Goal: Task Accomplishment & Management: Manage account settings

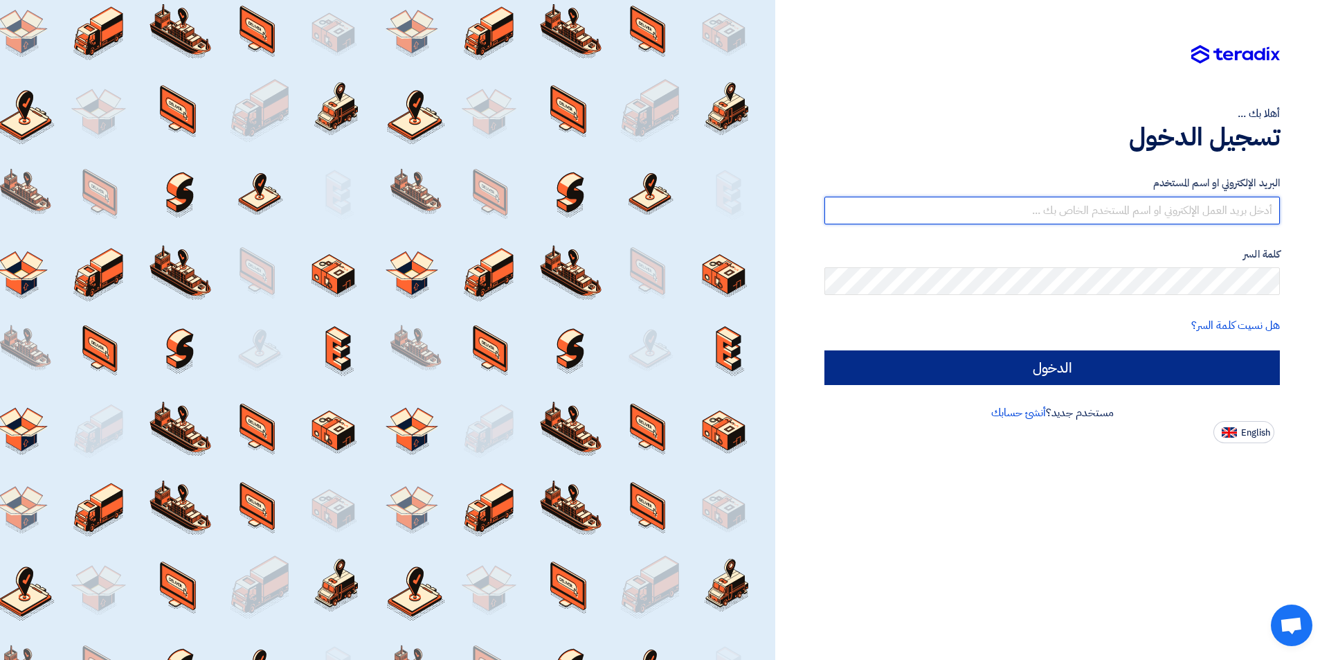
type input "[PERSON_NAME][DOMAIN_NAME][EMAIL_ADDRESS][DOMAIN_NAME]"
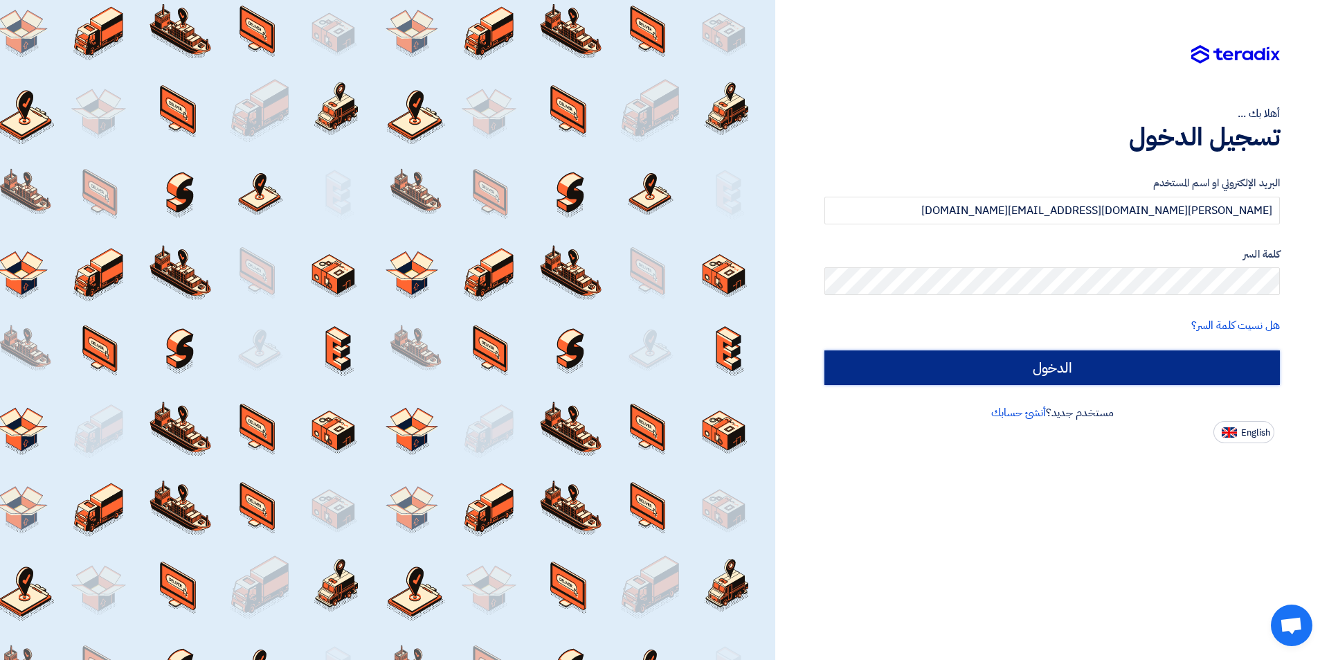
click at [1090, 369] on input "الدخول" at bounding box center [1053, 367] width 456 height 35
type input "Sign in"
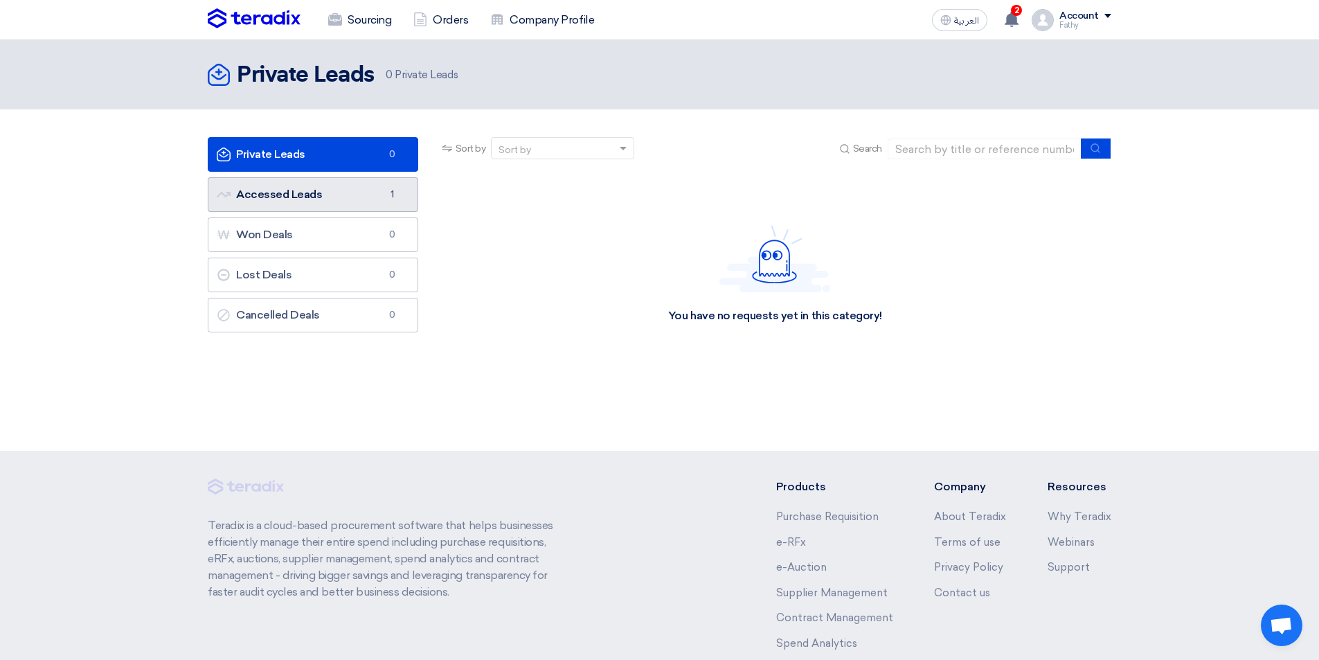
click at [278, 198] on link "Accessed Leads Accessed Leads 1" at bounding box center [313, 194] width 210 height 35
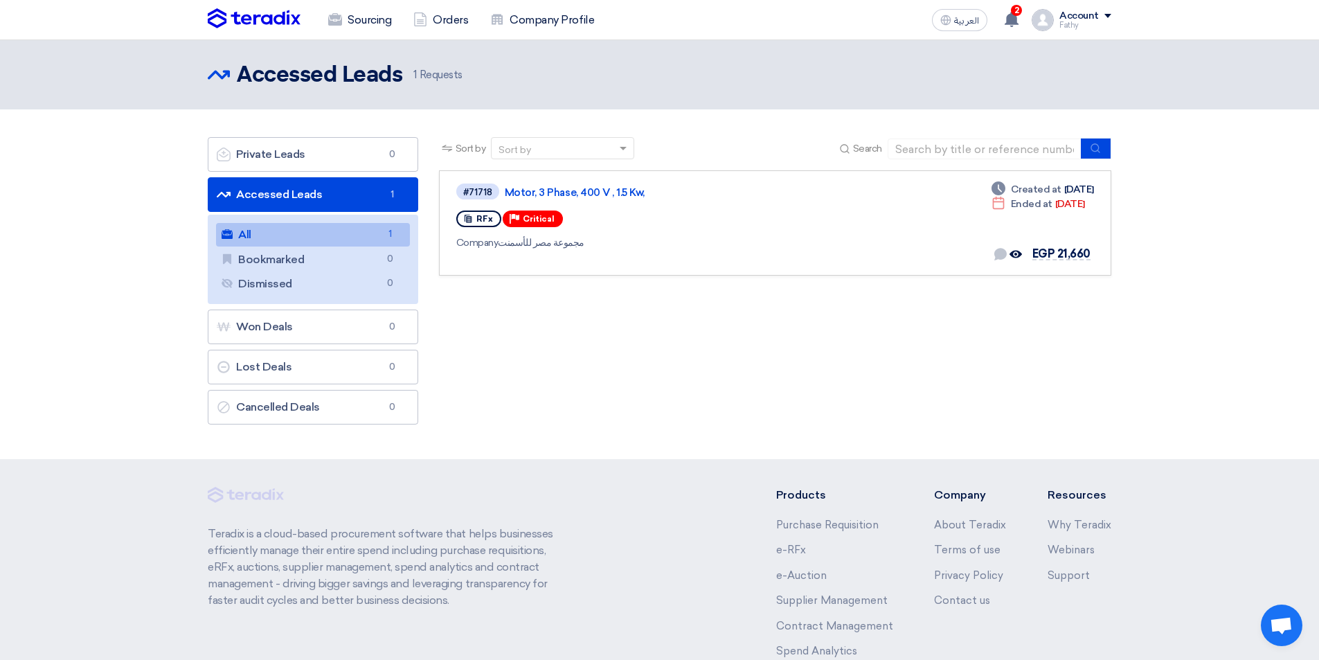
click at [291, 237] on link "All All 1" at bounding box center [313, 235] width 194 height 24
click at [1072, 255] on span "EGP 21,660" at bounding box center [1061, 253] width 58 height 13
click at [1072, 251] on span "EGP 21,660" at bounding box center [1061, 253] width 58 height 13
click at [538, 240] on div "Company مجموعة مصر للأسمنت" at bounding box center [654, 242] width 397 height 15
click at [552, 191] on link "Motor, 3 Phase, 400 V , 1.5 Kw," at bounding box center [678, 192] width 346 height 12
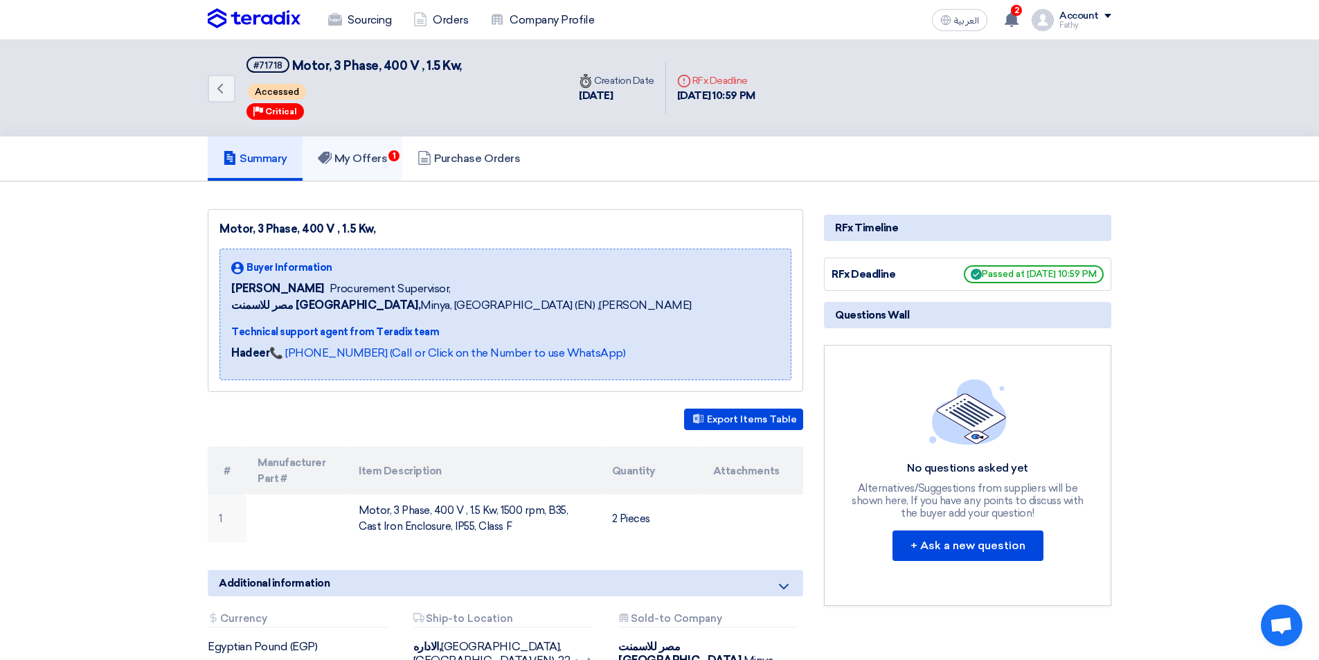
click at [366, 155] on h5 "My Offers 1" at bounding box center [353, 159] width 70 height 14
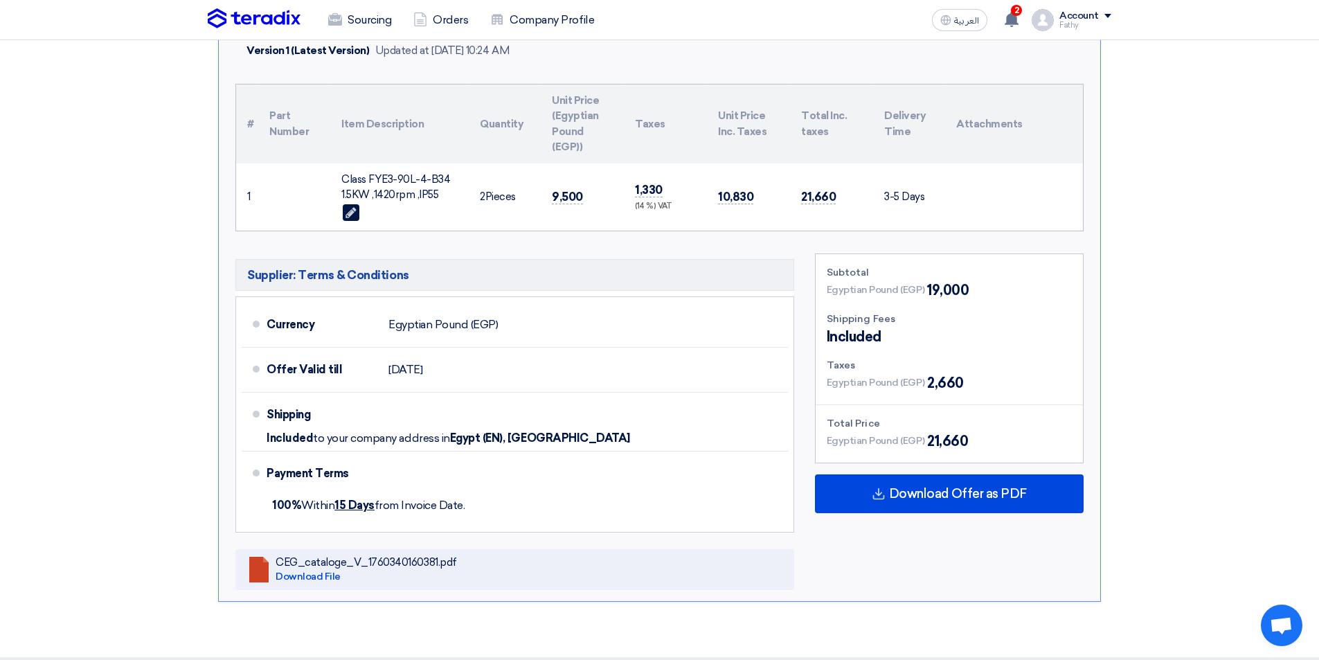
scroll to position [415, 0]
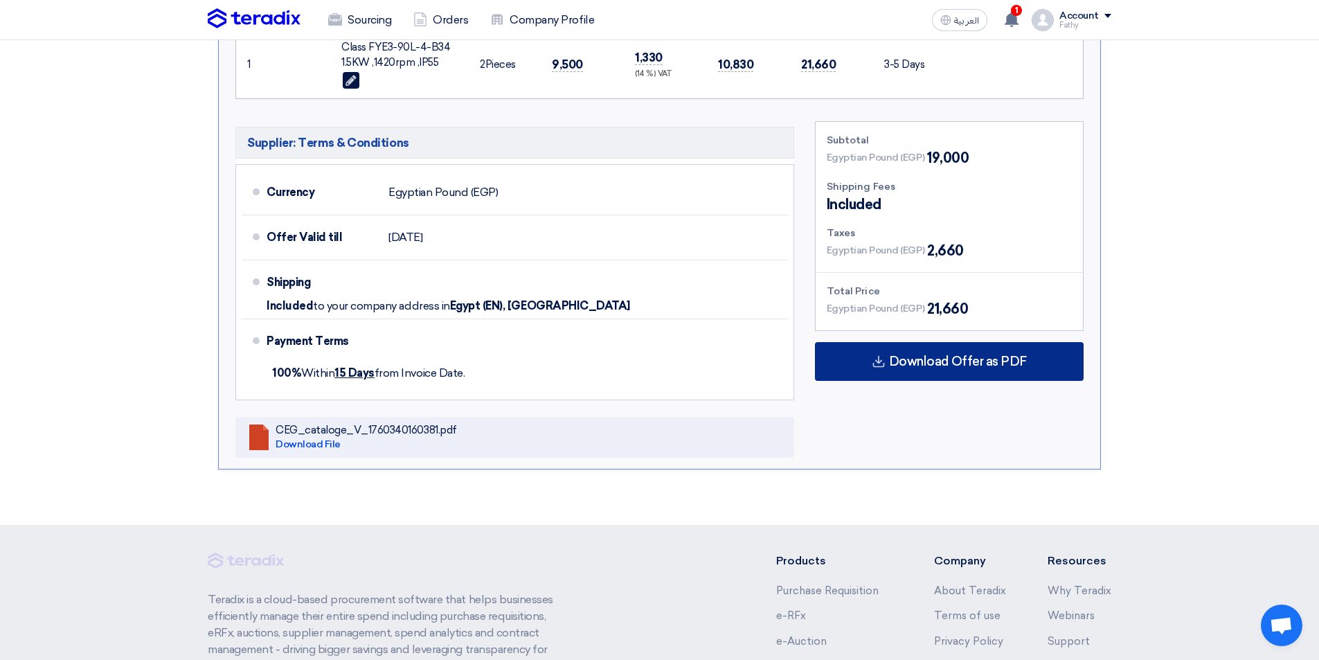
drag, startPoint x: 954, startPoint y: 367, endPoint x: 879, endPoint y: 355, distance: 75.7
click at [879, 355] on icon at bounding box center [879, 361] width 14 height 14
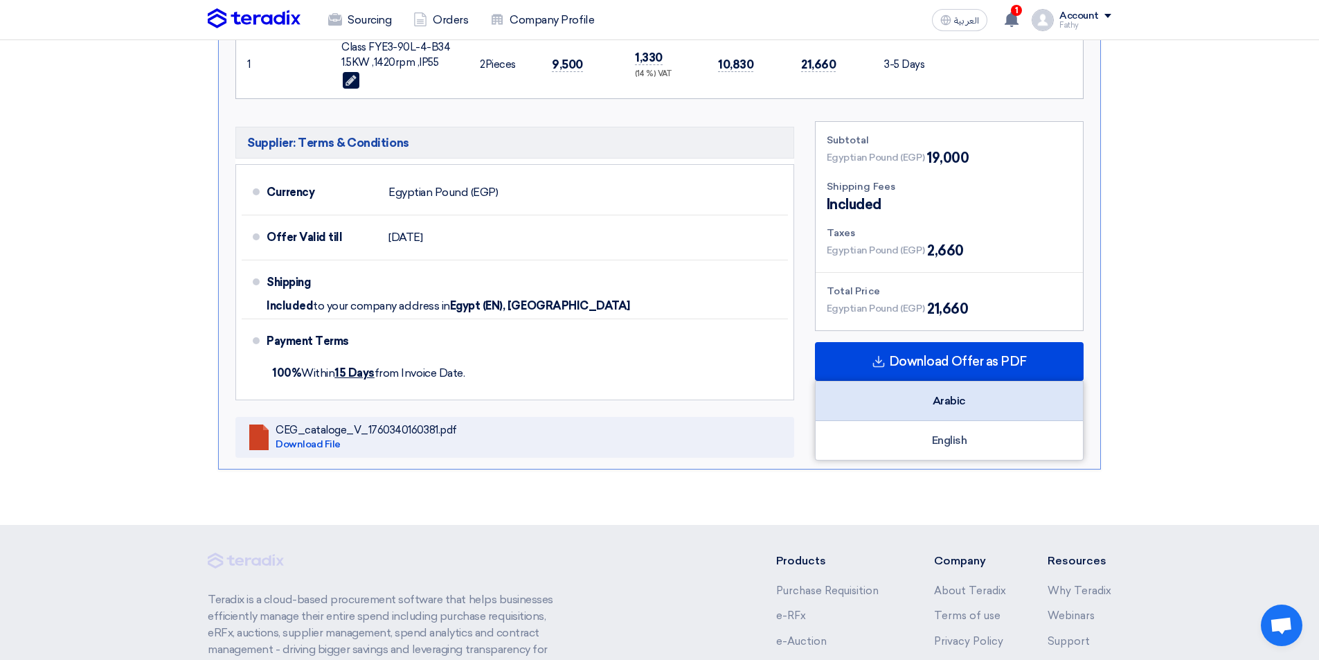
click at [912, 386] on div "Arabic" at bounding box center [949, 400] width 267 height 39
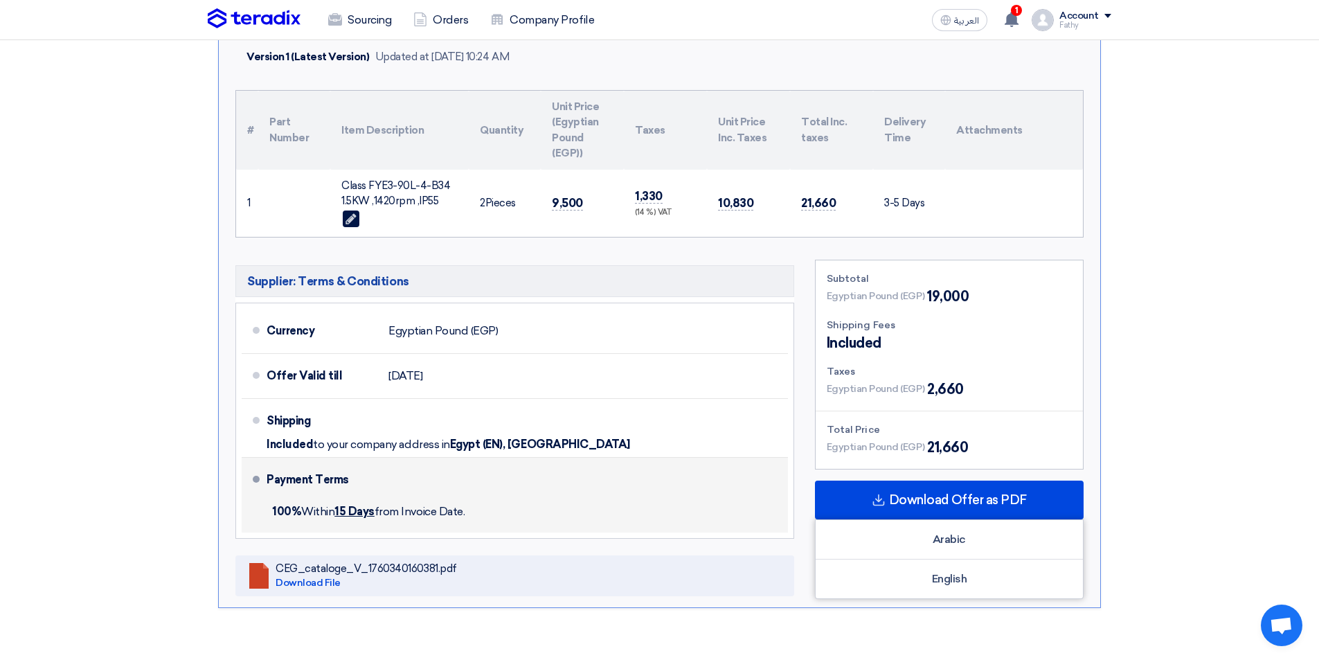
scroll to position [69, 0]
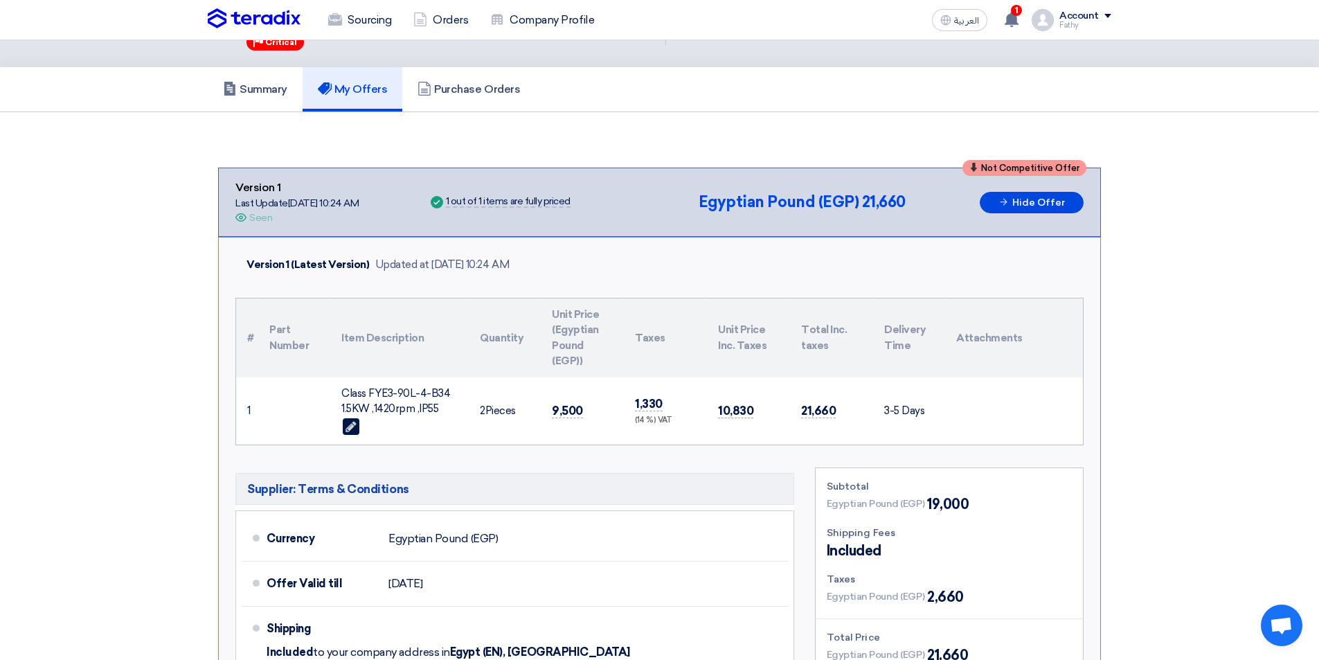
click at [496, 201] on div "1 out of 1 items are fully priced" at bounding box center [508, 202] width 125 height 11
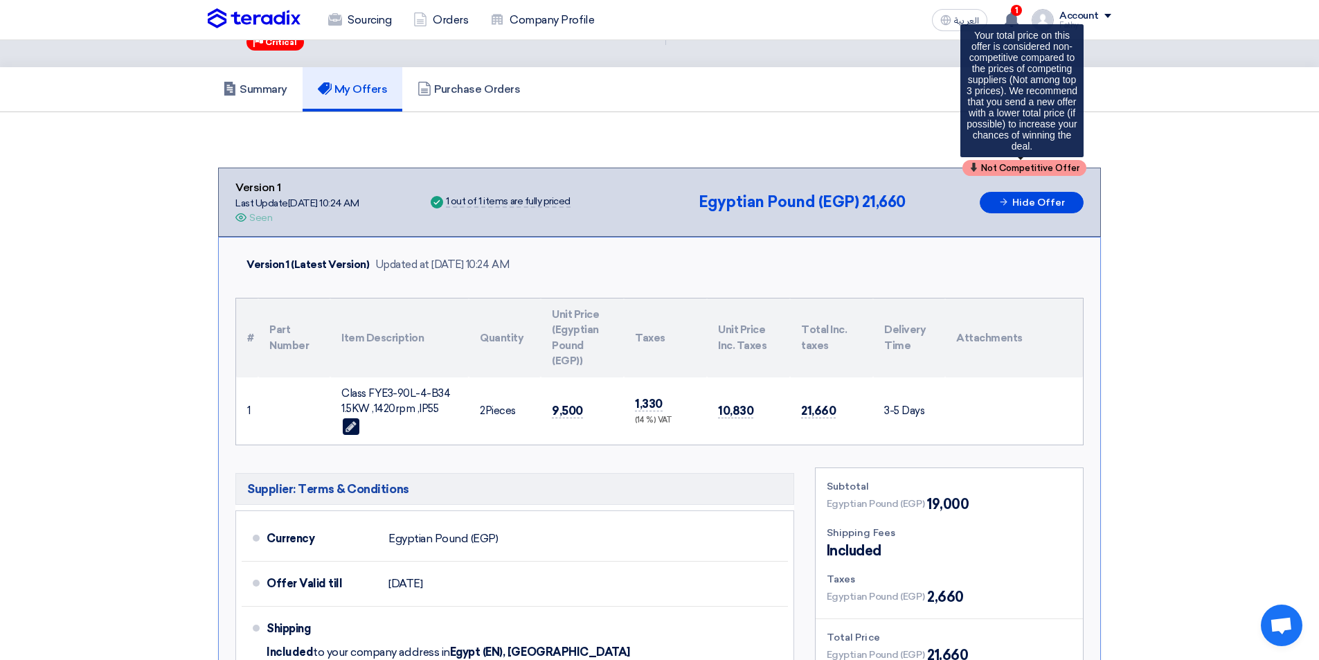
click at [1000, 169] on span "Not Competitive Offer" at bounding box center [1030, 167] width 98 height 9
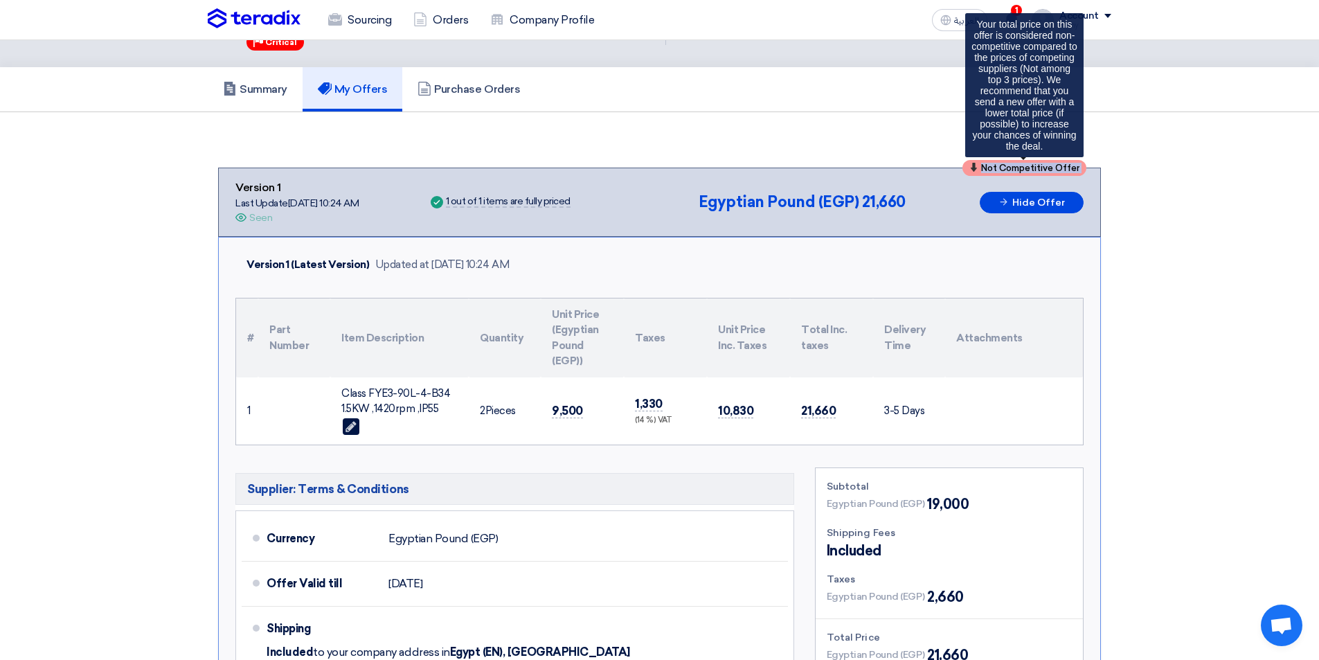
click at [1000, 169] on span "Not Competitive Offer" at bounding box center [1030, 167] width 98 height 9
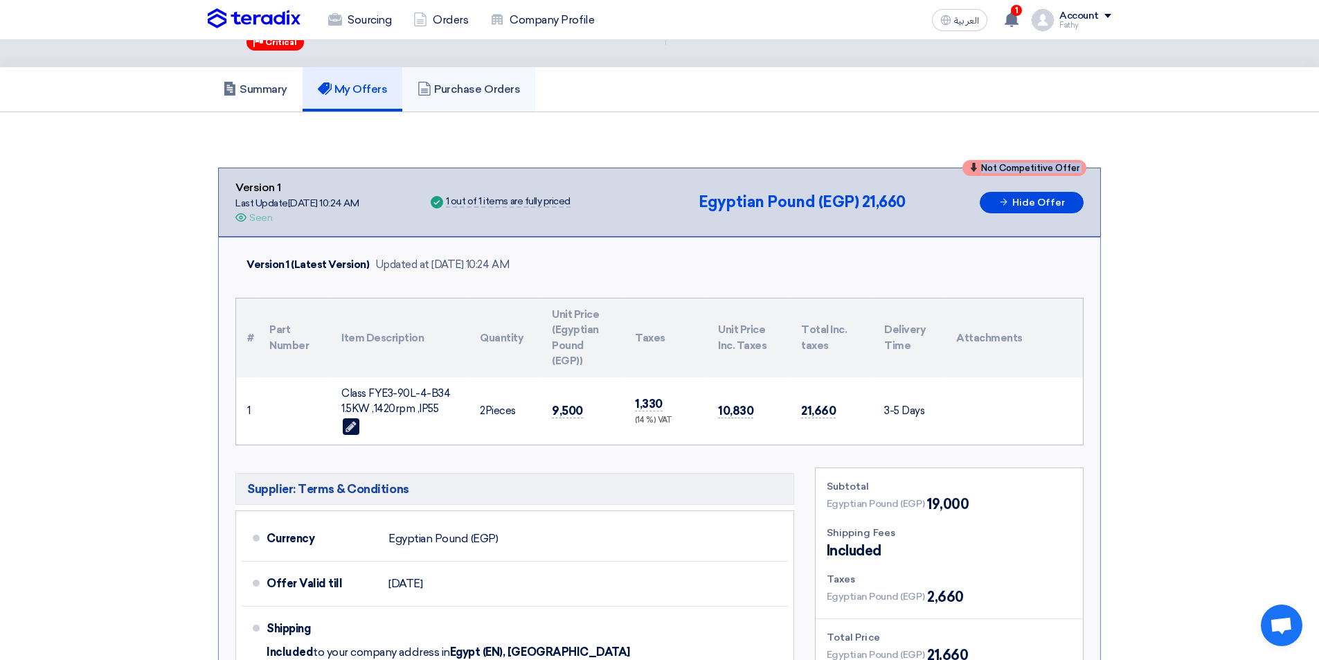
click at [480, 92] on h5 "Purchase Orders" at bounding box center [468, 89] width 102 height 14
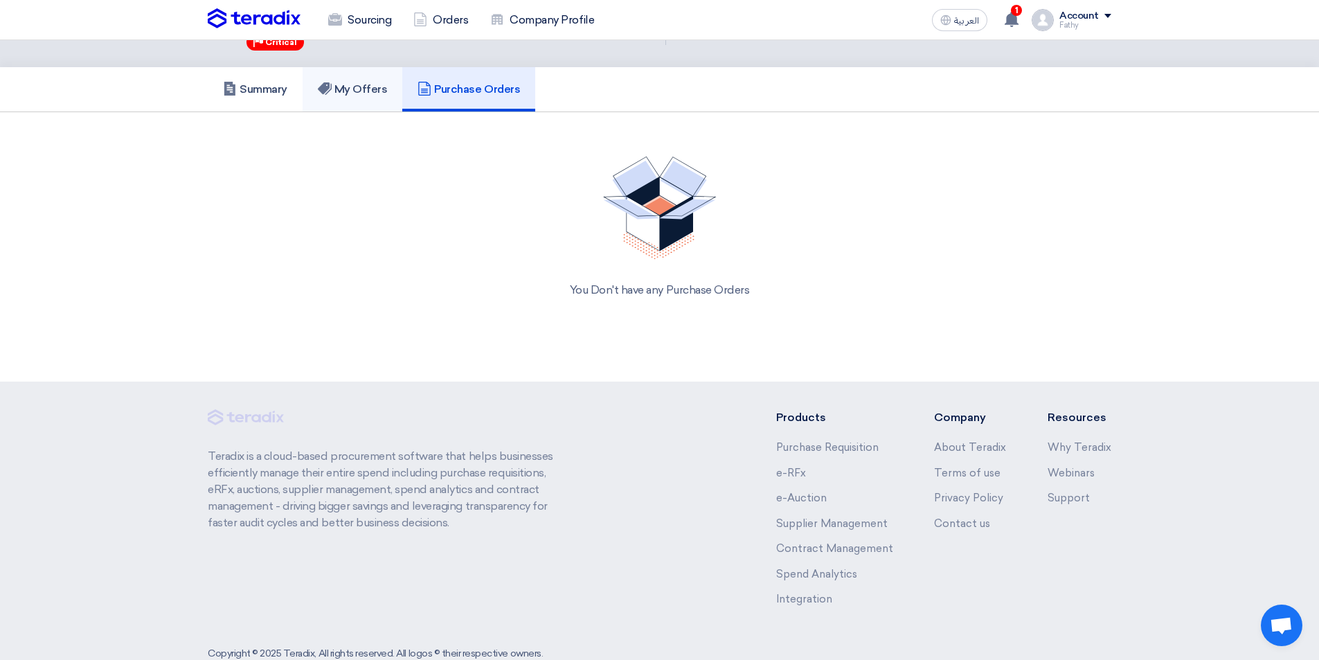
click at [363, 92] on h5 "My Offers" at bounding box center [353, 89] width 70 height 14
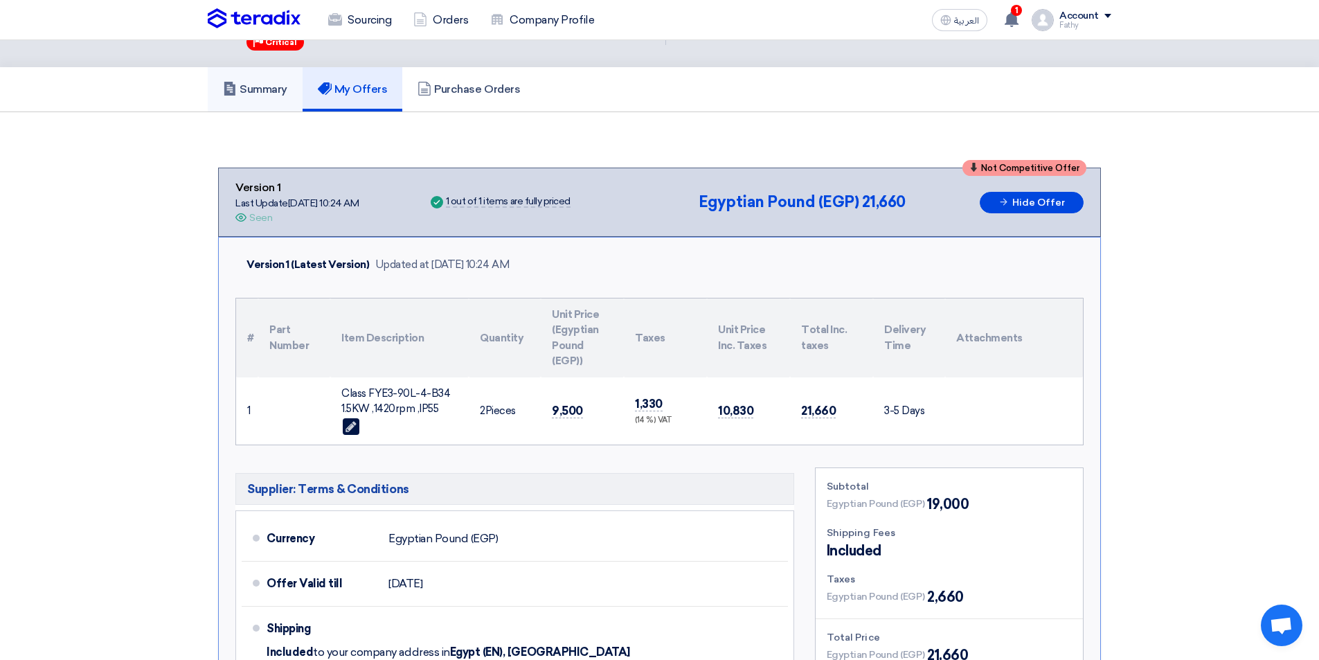
click at [242, 95] on h5 "Summary" at bounding box center [255, 89] width 64 height 14
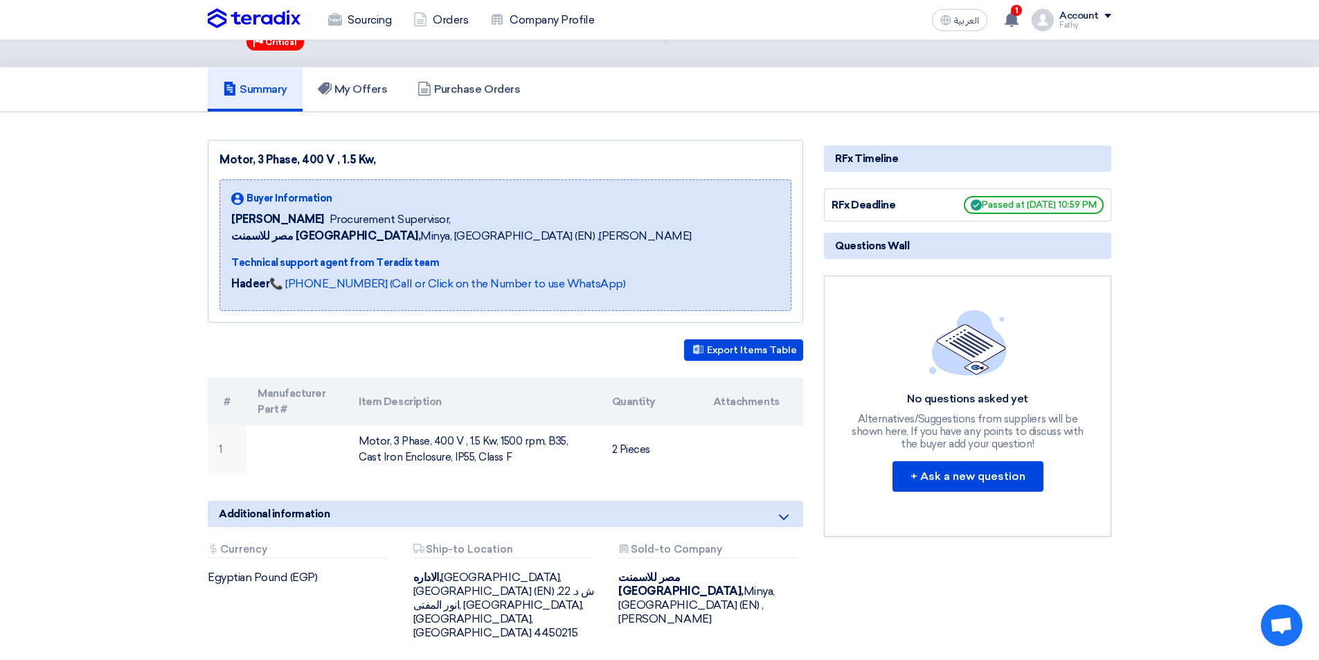
click at [394, 222] on span "Procurement Supervisor," at bounding box center [390, 219] width 121 height 17
